Goal: Transaction & Acquisition: Purchase product/service

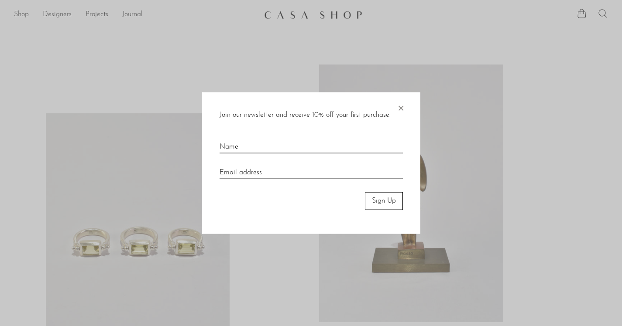
click at [402, 107] on span "×" at bounding box center [400, 107] width 9 height 28
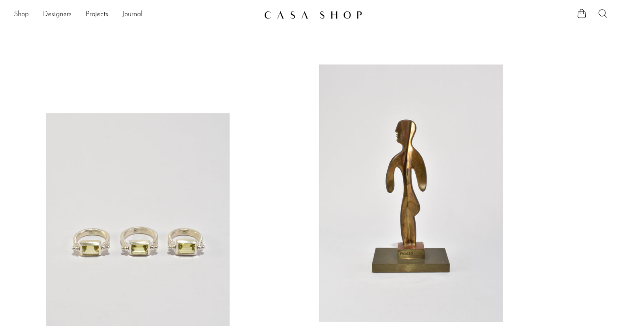
click at [22, 13] on link "Shop" at bounding box center [21, 14] width 15 height 11
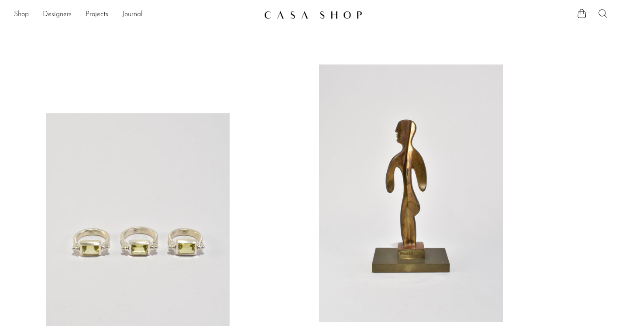
click at [604, 13] on icon at bounding box center [603, 13] width 10 height 10
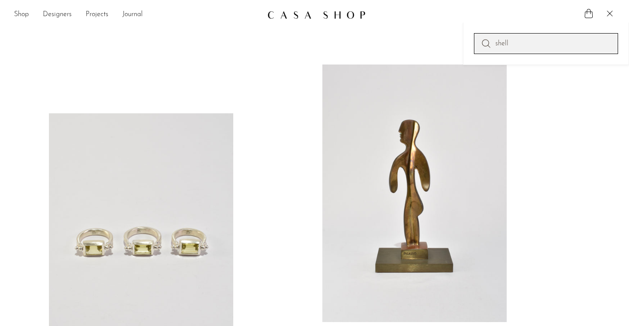
type input "shell"
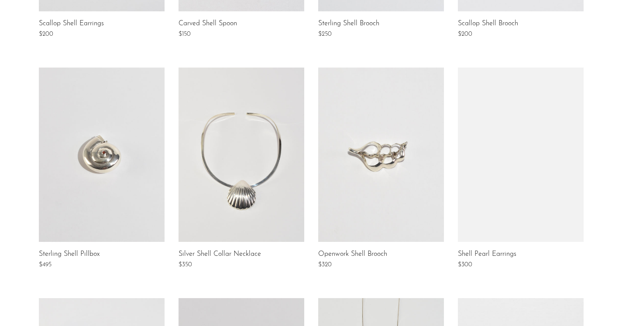
scroll to position [338, 0]
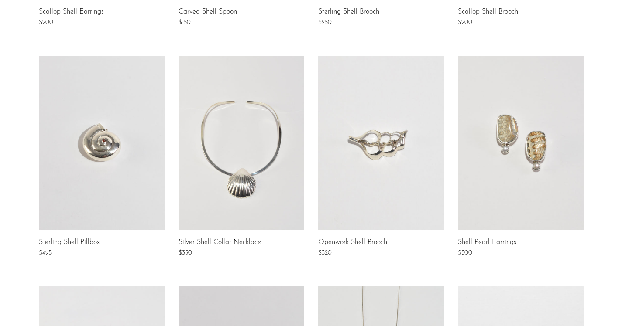
click at [92, 171] on link at bounding box center [102, 143] width 126 height 175
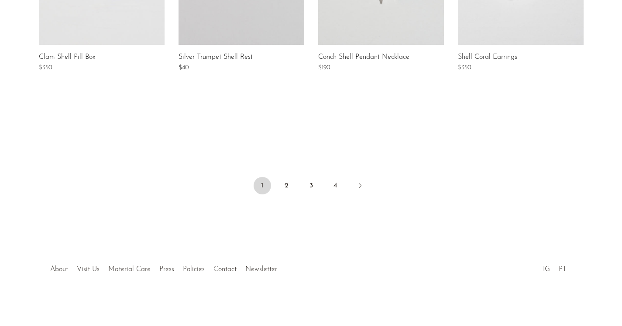
scroll to position [754, 0]
